Goal: Information Seeking & Learning: Learn about a topic

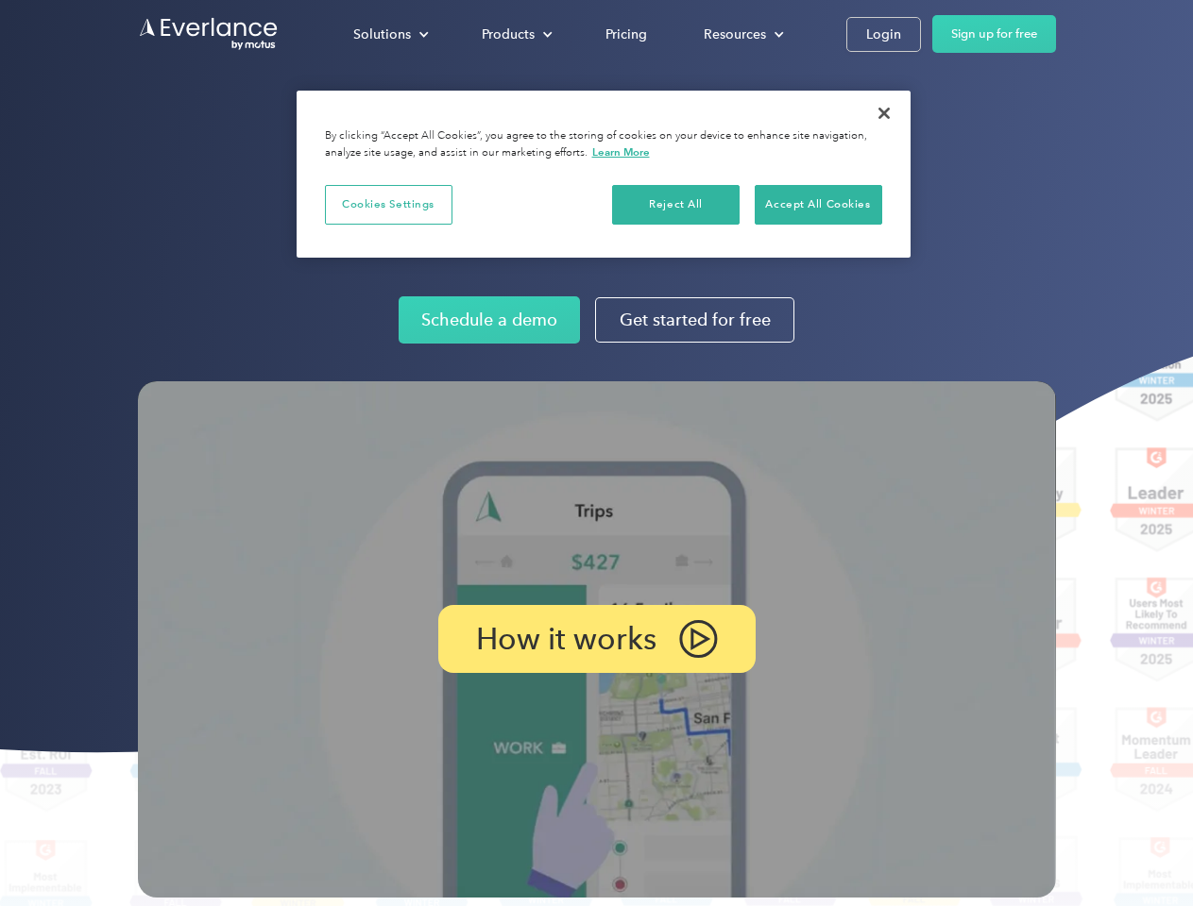
click at [596, 453] on img at bounding box center [597, 639] width 918 height 516
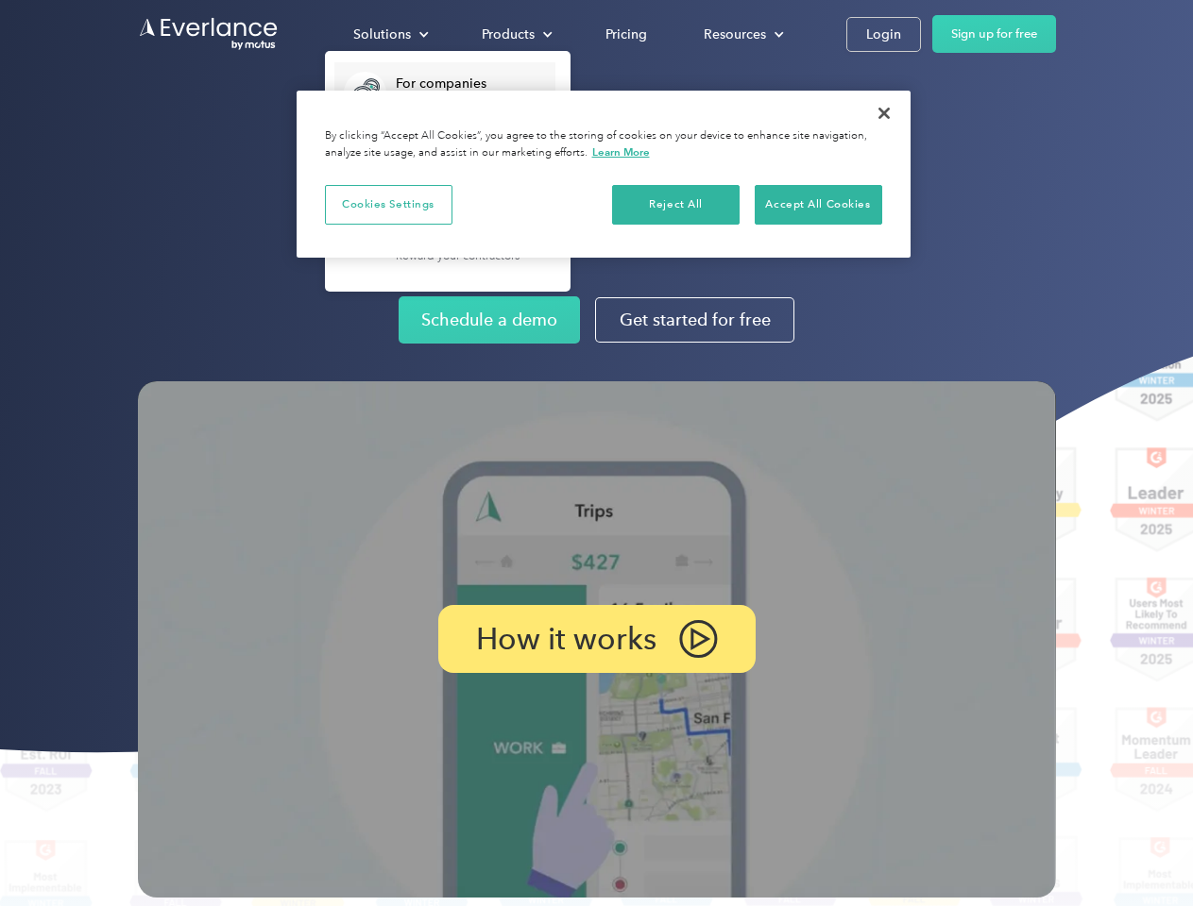
click at [390, 34] on div "Solutions" at bounding box center [382, 35] width 58 height 24
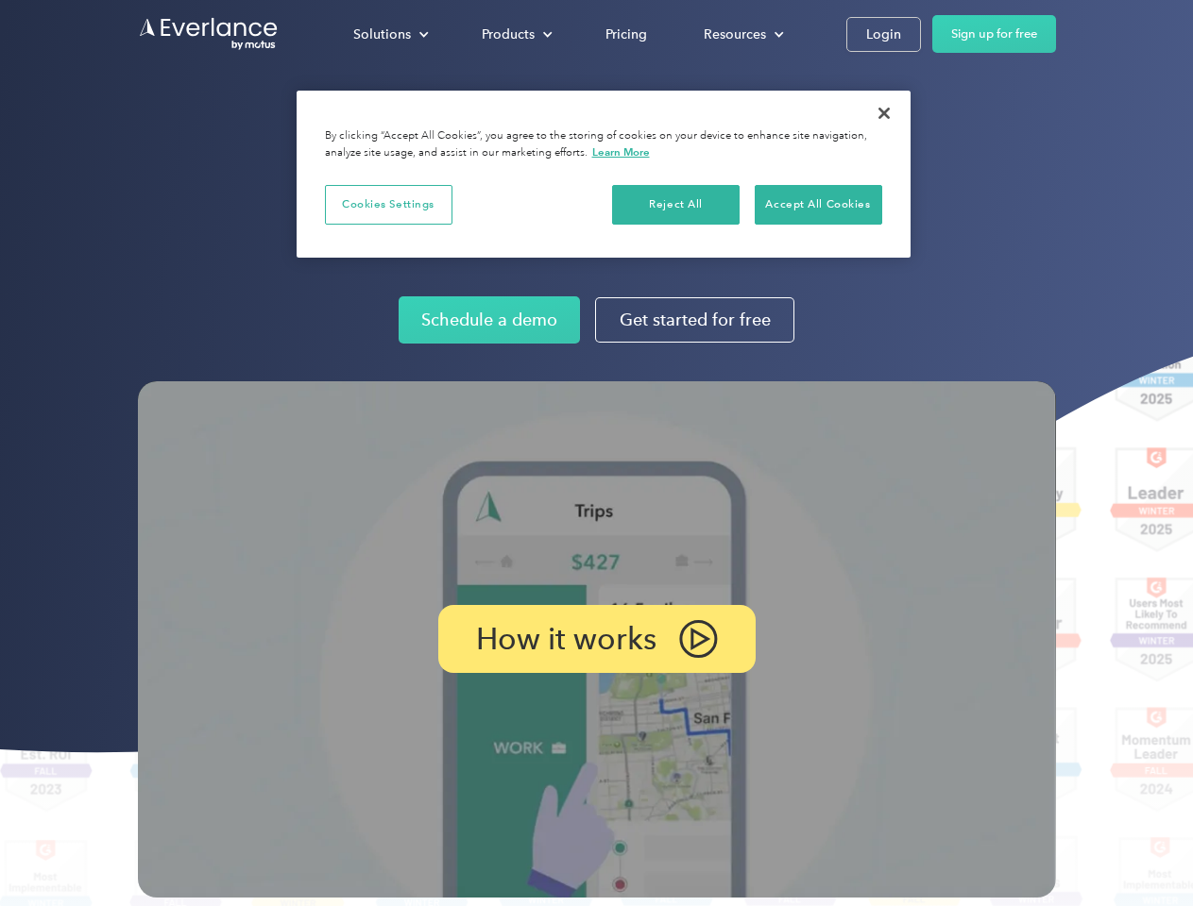
click at [515, 34] on div "Products" at bounding box center [508, 35] width 53 height 24
click at [741, 34] on div "Resources" at bounding box center [734, 35] width 62 height 24
click at [596, 639] on p "How it works" at bounding box center [566, 639] width 180 height 23
click at [388, 204] on button "Cookies Settings" at bounding box center [388, 205] width 127 height 40
click at [596, 453] on img at bounding box center [597, 639] width 918 height 516
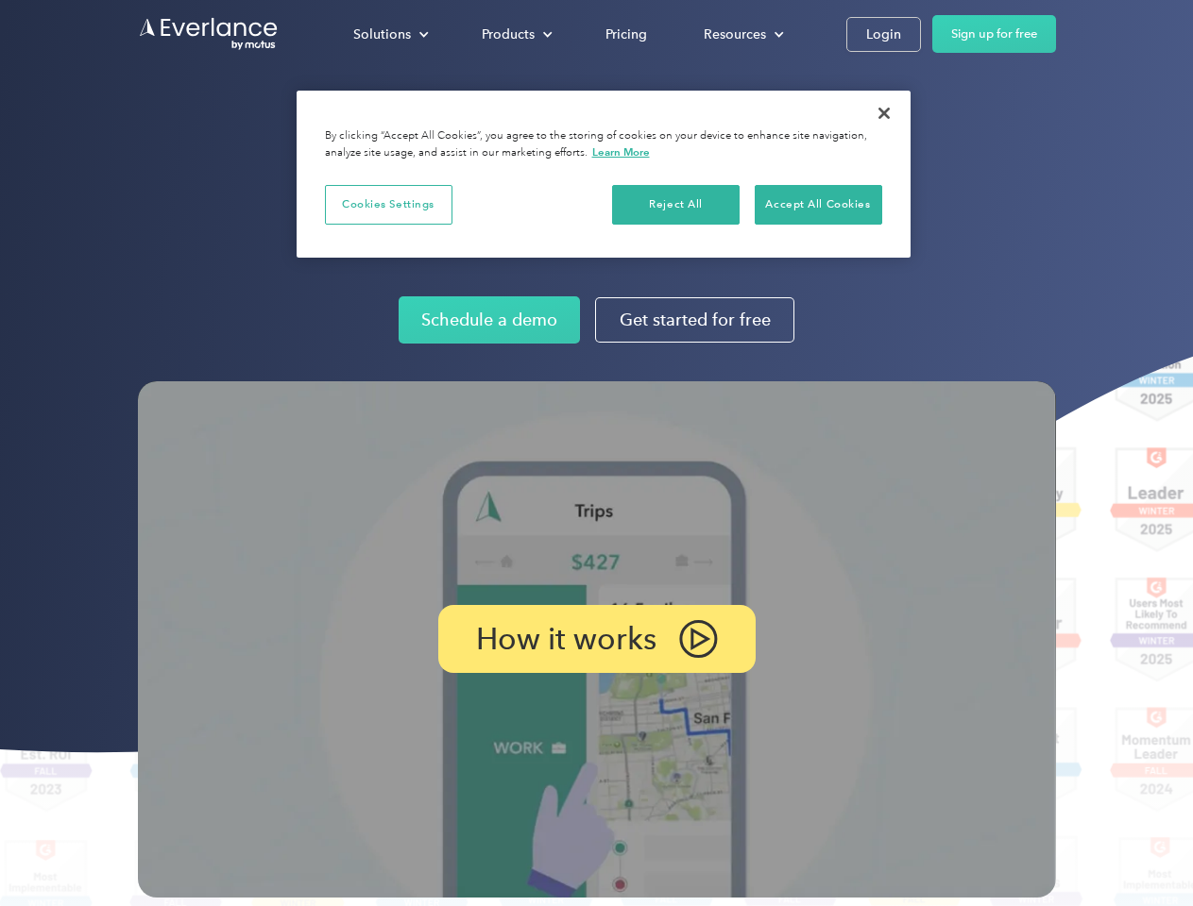
click at [390, 34] on div "Solutions" at bounding box center [382, 35] width 58 height 24
